Goal: Information Seeking & Learning: Learn about a topic

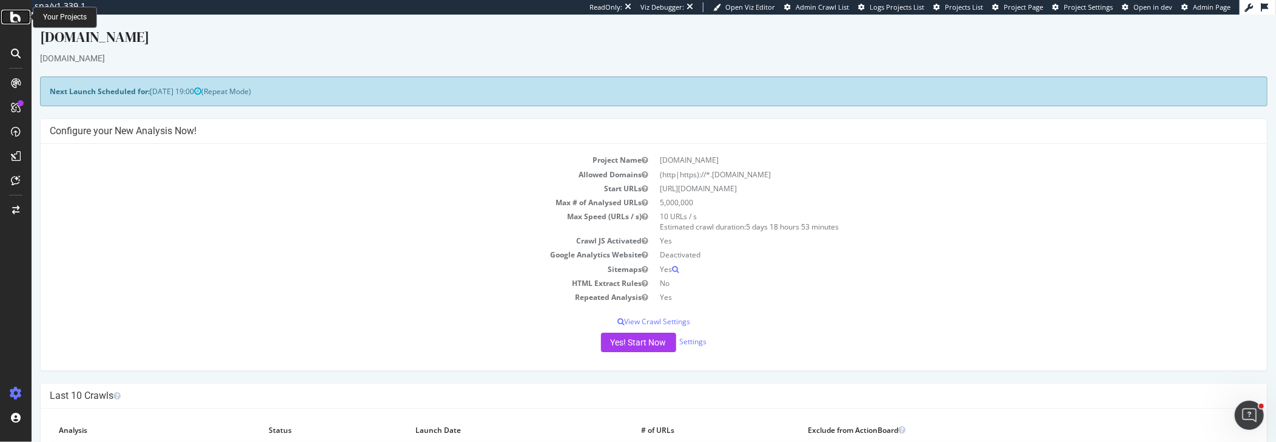
click at [11, 19] on icon at bounding box center [15, 17] width 11 height 15
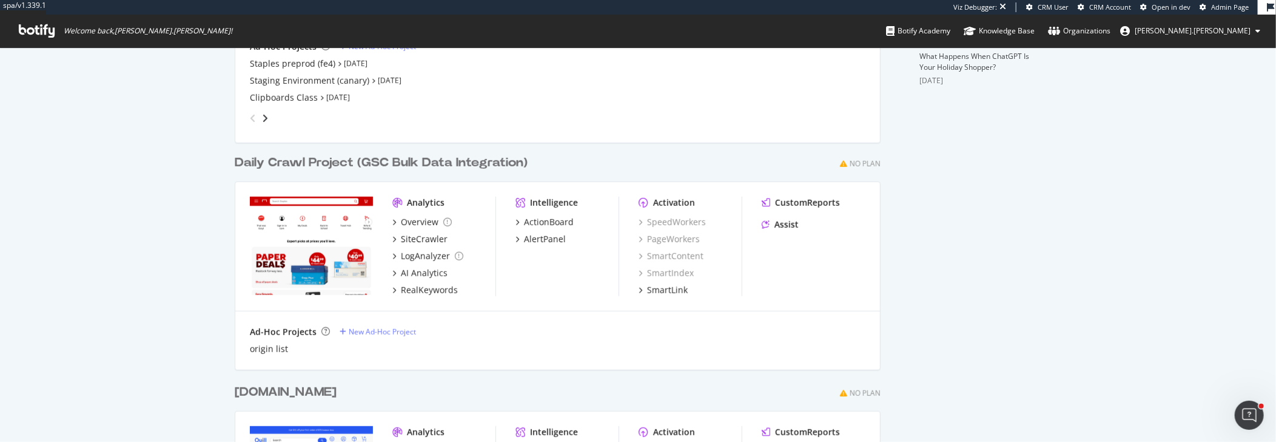
scroll to position [474, 0]
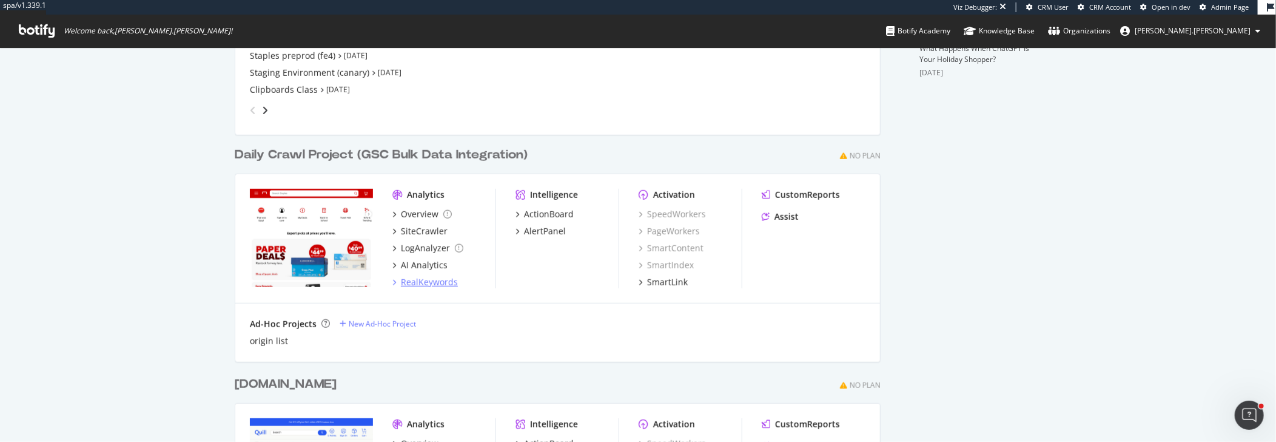
click at [434, 283] on div "RealKeywords" at bounding box center [429, 282] width 57 height 12
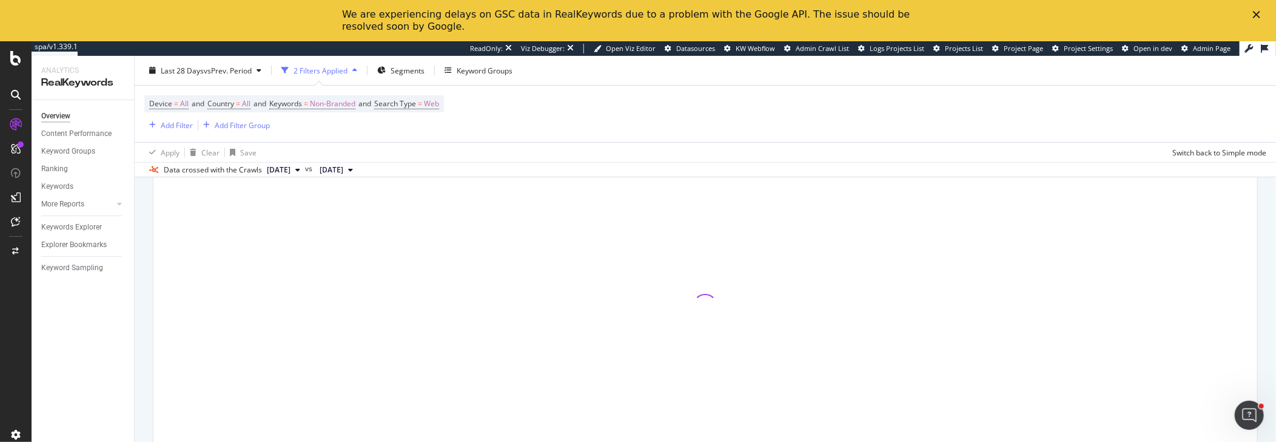
scroll to position [123, 0]
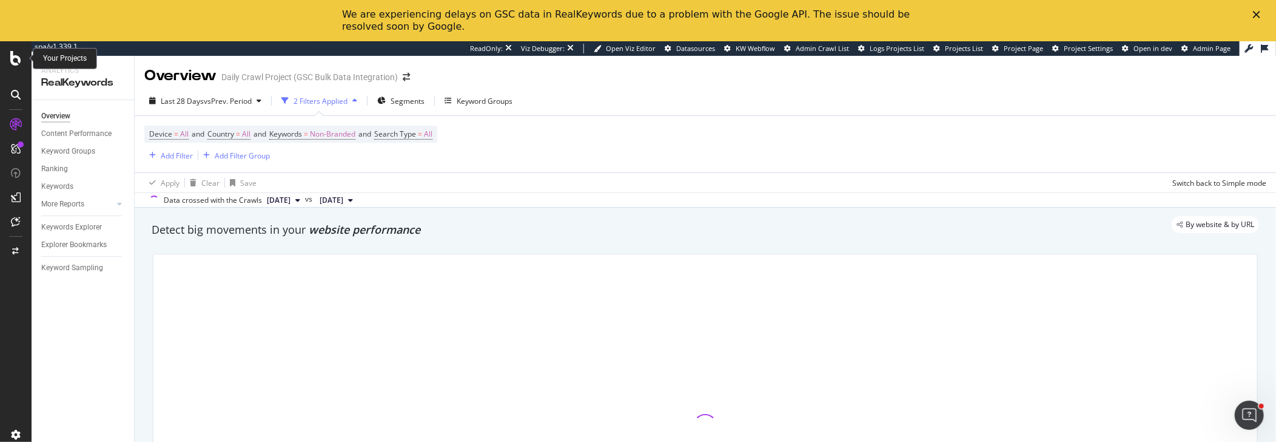
click at [9, 61] on div at bounding box center [15, 58] width 29 height 15
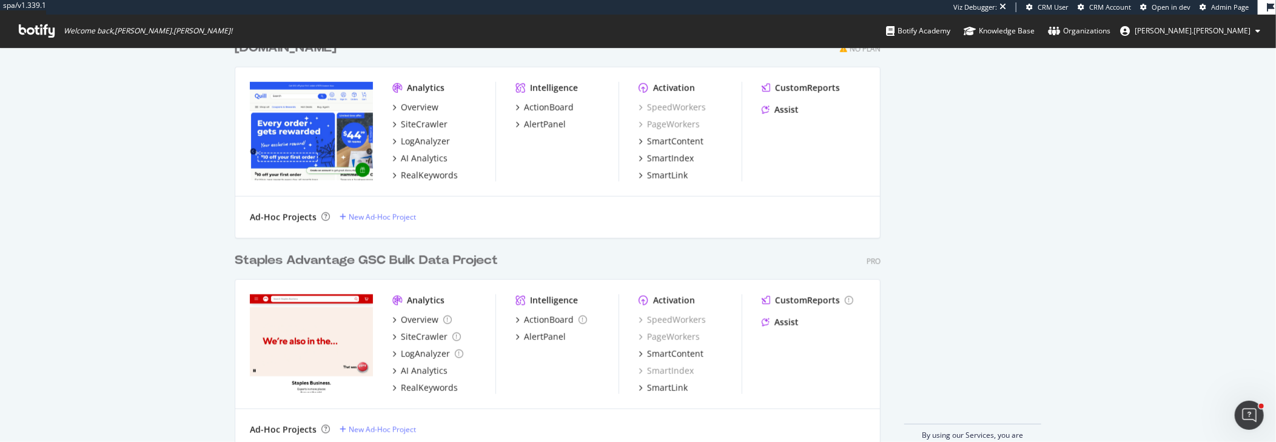
scroll to position [837, 0]
